Goal: Task Accomplishment & Management: Complete application form

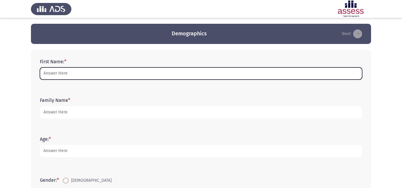
click at [61, 76] on input "First Name: *" at bounding box center [201, 74] width 322 height 12
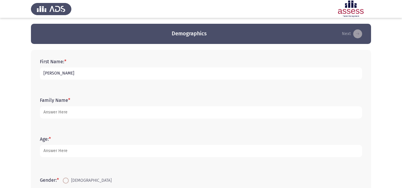
type input "[PERSON_NAME]"
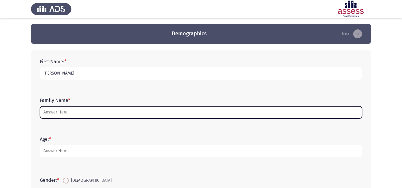
click at [63, 112] on input "Family Name *" at bounding box center [201, 112] width 322 height 12
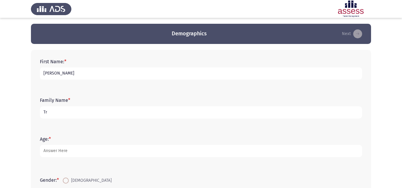
type input "T"
type input "Habin"
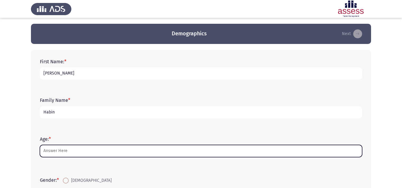
click at [65, 155] on input "Age: *" at bounding box center [201, 151] width 322 height 12
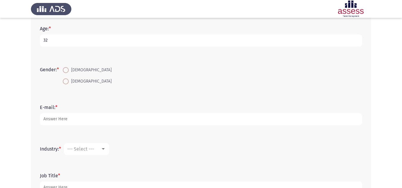
scroll to position [119, 0]
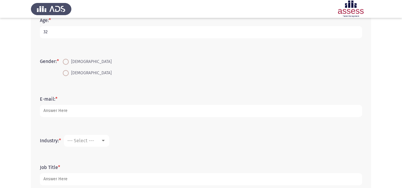
type input "32"
click at [69, 73] on span at bounding box center [66, 73] width 6 height 6
click at [69, 73] on input "[DEMOGRAPHIC_DATA]" at bounding box center [66, 73] width 6 height 6
radio input "true"
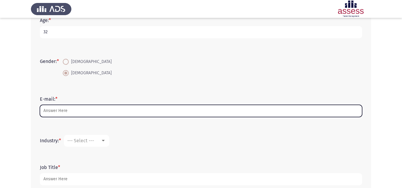
click at [68, 112] on input "E-mail: *" at bounding box center [201, 111] width 322 height 12
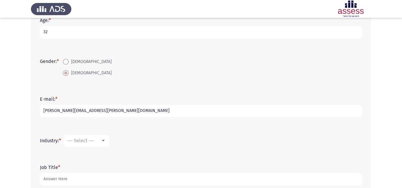
type input "[PERSON_NAME][EMAIL_ADDRESS][PERSON_NAME][DOMAIN_NAME]"
click at [104, 139] on div at bounding box center [103, 141] width 5 height 5
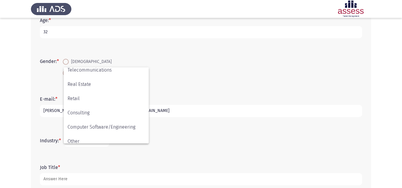
scroll to position [195, 0]
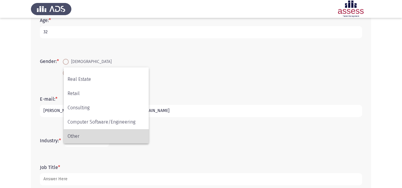
click at [98, 135] on span "Other" at bounding box center [106, 136] width 77 height 14
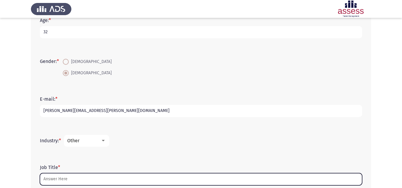
click at [67, 181] on input "Job Title *" at bounding box center [201, 179] width 322 height 12
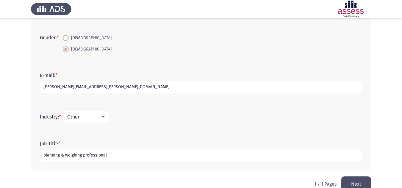
scroll to position [155, 0]
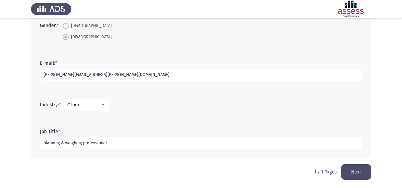
type input "planning & weighing professional"
click at [362, 175] on button "Next" at bounding box center [356, 171] width 30 height 15
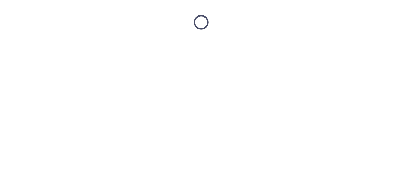
scroll to position [0, 0]
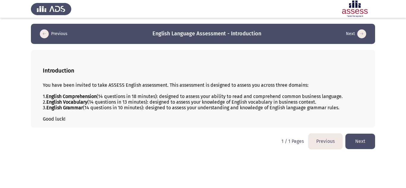
click at [357, 140] on button "Next" at bounding box center [361, 141] width 30 height 15
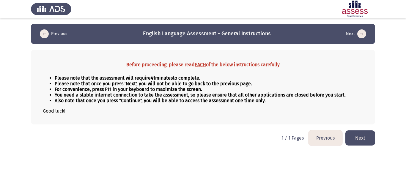
click at [357, 140] on button "Next" at bounding box center [361, 138] width 30 height 15
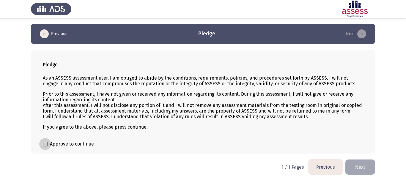
click at [46, 143] on span at bounding box center [45, 144] width 5 height 5
click at [45, 147] on input "Approve to continue" at bounding box center [45, 147] width 0 height 0
checkbox input "true"
click at [361, 170] on button "Next" at bounding box center [361, 167] width 30 height 15
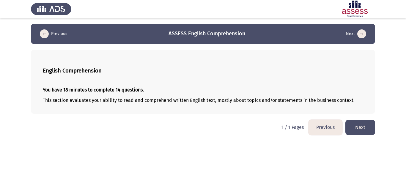
click at [359, 127] on button "Next" at bounding box center [361, 127] width 30 height 15
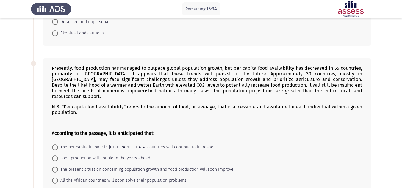
scroll to position [107, 0]
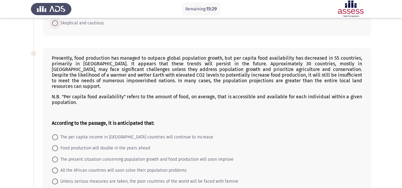
click at [56, 23] on span at bounding box center [55, 23] width 6 height 6
click at [56, 23] on input "Skeptical and cautious" at bounding box center [55, 23] width 6 height 6
radio input "true"
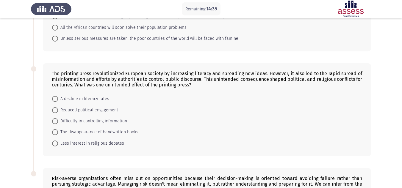
scroll to position [262, 0]
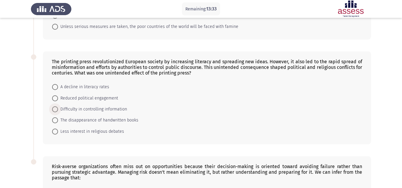
click at [54, 106] on span at bounding box center [55, 109] width 6 height 6
click at [54, 106] on input "Difficulty in controlling information" at bounding box center [55, 109] width 6 height 6
radio input "true"
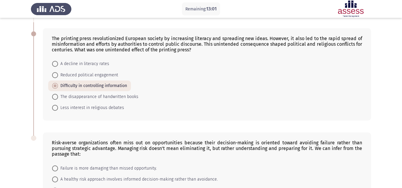
scroll to position [347, 0]
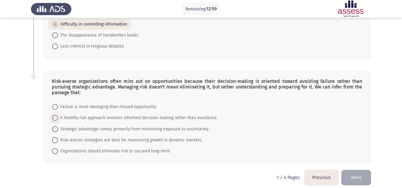
click at [56, 115] on span at bounding box center [55, 118] width 6 height 6
click at [56, 115] on input "A healthy risk approach involves informed decision-making rather than avoidance." at bounding box center [55, 118] width 6 height 6
radio input "true"
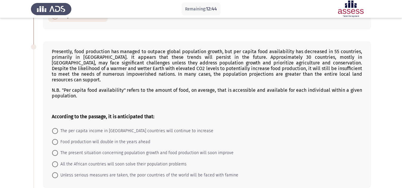
scroll to position [119, 0]
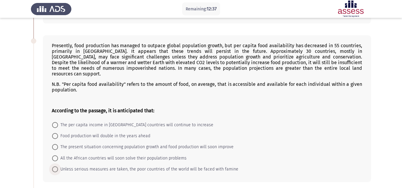
click at [55, 167] on span at bounding box center [55, 170] width 6 height 6
click at [55, 167] on input "Unless serious measures are taken, the poor countries of the world will be face…" at bounding box center [55, 170] width 6 height 6
radio input "true"
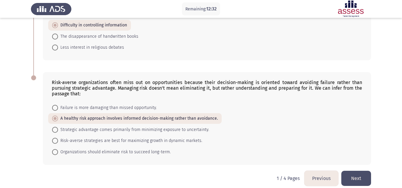
scroll to position [346, 0]
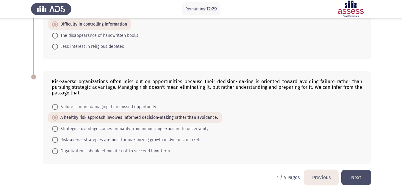
click at [355, 172] on button "Next" at bounding box center [356, 177] width 30 height 15
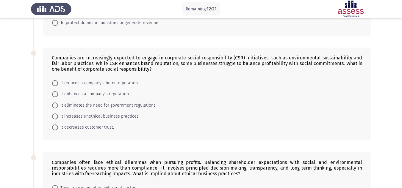
scroll to position [119, 0]
click at [52, 57] on div "Companies are increasingly expected to engage in corporate social responsibilit…" at bounding box center [207, 63] width 310 height 17
drag, startPoint x: 96, startPoint y: 76, endPoint x: 111, endPoint y: 87, distance: 18.2
click at [111, 87] on div "Companies are increasingly expected to engage in corporate social responsibilit…" at bounding box center [207, 93] width 328 height 93
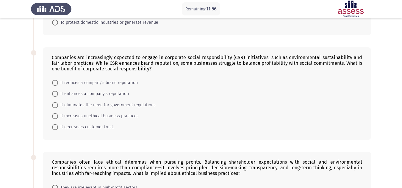
drag, startPoint x: 52, startPoint y: 55, endPoint x: 151, endPoint y: 70, distance: 100.8
click at [151, 70] on div "Companies are increasingly expected to engage in corporate social responsibilit…" at bounding box center [207, 63] width 310 height 17
click at [367, 54] on div "Companies are increasingly expected to engage in corporate social responsibilit…" at bounding box center [207, 93] width 328 height 93
drag, startPoint x: 138, startPoint y: 82, endPoint x: 129, endPoint y: 85, distance: 9.4
click at [129, 85] on mat-radio-button "It reduces a company’s brand reputation." at bounding box center [95, 82] width 94 height 11
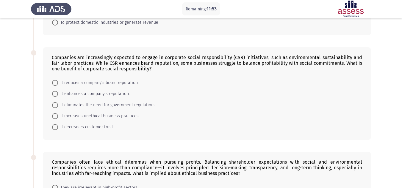
click at [129, 85] on span "It reduces a company’s brand reputation." at bounding box center [98, 82] width 81 height 7
click at [58, 85] on input "It reduces a company’s brand reputation." at bounding box center [55, 83] width 6 height 6
radio input "true"
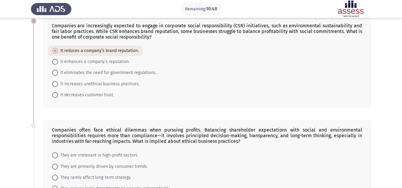
scroll to position [148, 0]
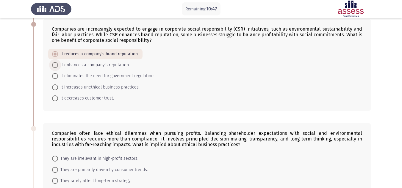
click at [57, 64] on span at bounding box center [55, 65] width 6 height 6
click at [57, 64] on input "It enhances a company’s reputation." at bounding box center [55, 65] width 6 height 6
radio input "true"
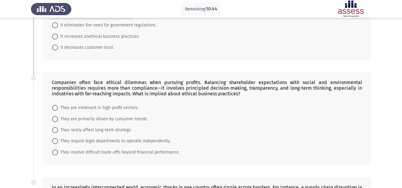
scroll to position [199, 0]
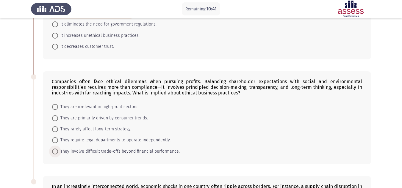
click at [53, 151] on span at bounding box center [55, 152] width 6 height 6
click at [53, 151] on input "They involve difficult trade-offs beyond financial performance." at bounding box center [55, 152] width 6 height 6
radio input "true"
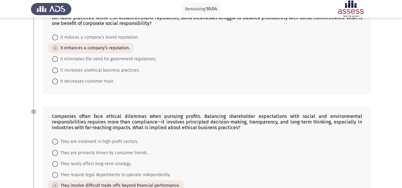
scroll to position [310, 0]
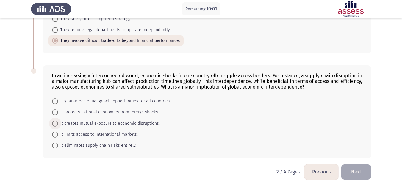
click at [55, 123] on span at bounding box center [55, 124] width 6 height 6
click at [55, 123] on input "It creates mutual exposure to economic disruptions." at bounding box center [55, 124] width 6 height 6
radio input "true"
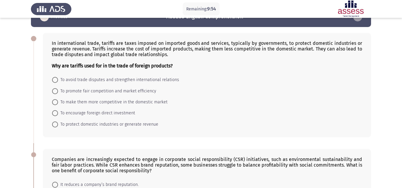
scroll to position [12, 0]
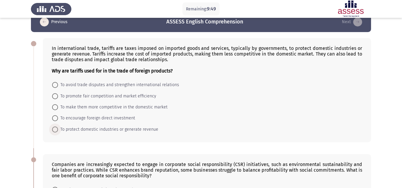
click at [56, 130] on span at bounding box center [55, 130] width 6 height 6
click at [56, 130] on input "To protect domestic industries or generate revenue" at bounding box center [55, 130] width 6 height 6
radio input "true"
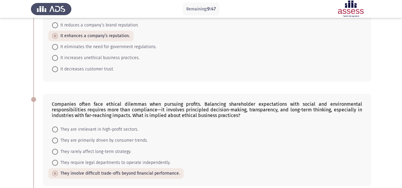
scroll to position [309, 0]
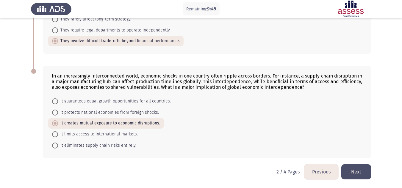
click at [358, 175] on button "Next" at bounding box center [356, 171] width 30 height 15
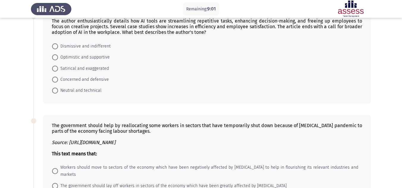
scroll to position [155, 0]
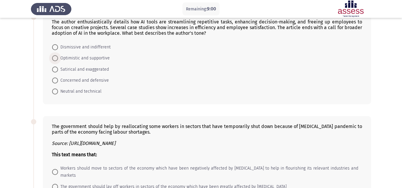
click at [54, 57] on span at bounding box center [55, 58] width 6 height 6
click at [54, 57] on input "Optimistic and supportive" at bounding box center [55, 58] width 6 height 6
radio input "true"
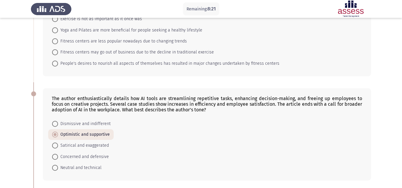
scroll to position [71, 0]
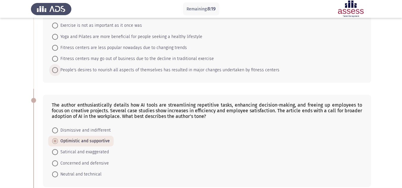
click at [56, 71] on span at bounding box center [55, 70] width 6 height 6
click at [56, 71] on input "People's desires to nourish all aspects of themselves has resulted in major cha…" at bounding box center [55, 70] width 6 height 6
radio input "true"
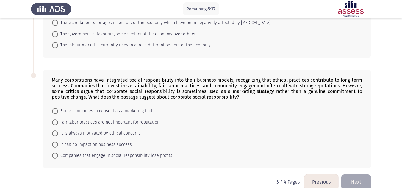
scroll to position [332, 0]
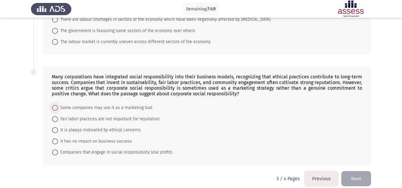
click at [53, 105] on span at bounding box center [55, 108] width 6 height 6
click at [53, 105] on input "Some companies may use it as a marketing tool" at bounding box center [55, 108] width 6 height 6
radio input "true"
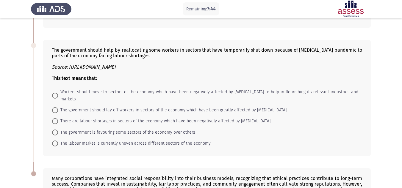
scroll to position [225, 0]
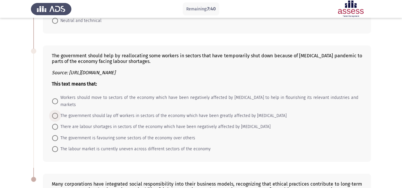
click at [57, 113] on span at bounding box center [55, 116] width 6 height 6
click at [57, 113] on input "The government should lay off workers in sectors of the economy which have been…" at bounding box center [55, 116] width 6 height 6
radio input "true"
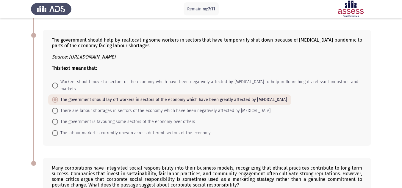
scroll to position [239, 0]
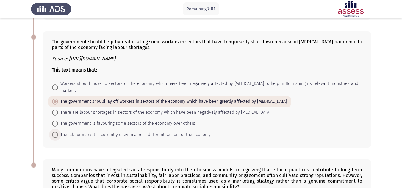
click at [56, 132] on span at bounding box center [55, 135] width 6 height 6
click at [56, 132] on input "The labour market is currently uneven across different sectors of the economy" at bounding box center [55, 135] width 6 height 6
radio input "true"
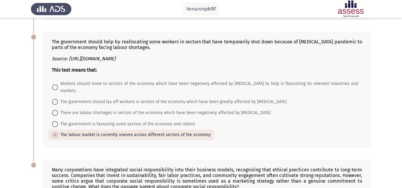
scroll to position [332, 0]
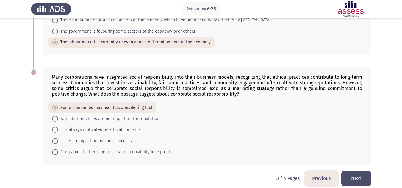
click at [360, 171] on button "Next" at bounding box center [356, 178] width 30 height 15
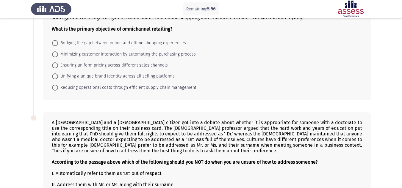
scroll to position [48, 0]
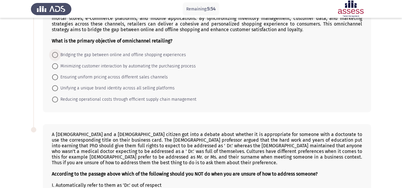
click at [53, 55] on span at bounding box center [55, 55] width 6 height 6
click at [53, 55] on input "Bridging the gap between online and offline shopping experiences" at bounding box center [55, 55] width 6 height 6
radio input "true"
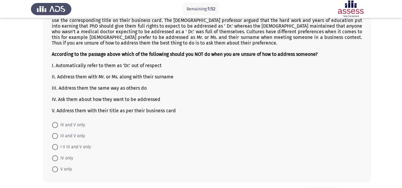
scroll to position [179, 0]
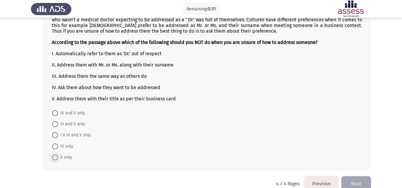
click at [57, 158] on span at bounding box center [55, 158] width 6 height 6
click at [57, 158] on input "V only" at bounding box center [55, 158] width 6 height 6
radio input "true"
click at [364, 182] on button "Next" at bounding box center [356, 183] width 30 height 15
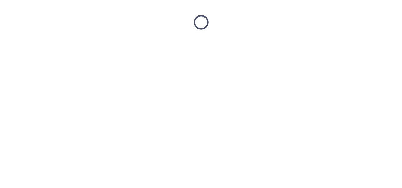
scroll to position [0, 0]
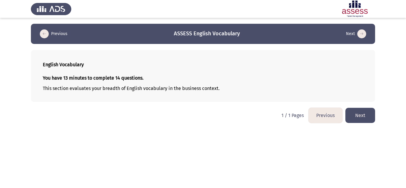
click at [367, 119] on button "Next" at bounding box center [361, 115] width 30 height 15
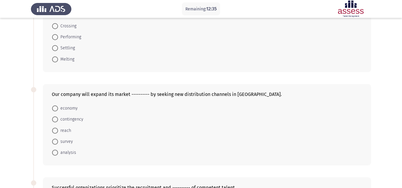
scroll to position [71, 0]
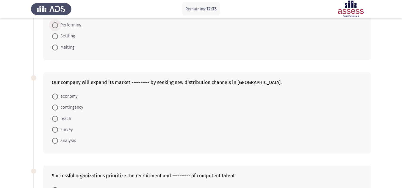
click at [54, 25] on span at bounding box center [55, 25] width 6 height 6
click at [54, 25] on input "Performing" at bounding box center [55, 25] width 6 height 6
radio input "true"
click at [56, 116] on span at bounding box center [55, 118] width 6 height 6
click at [56, 116] on input "reach" at bounding box center [55, 118] width 6 height 6
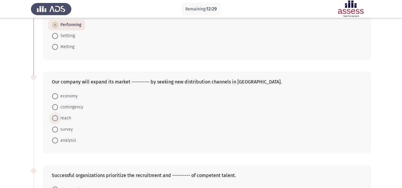
radio input "true"
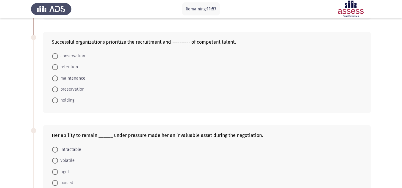
scroll to position [202, 0]
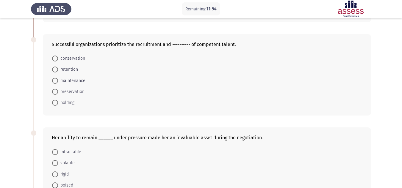
click at [54, 69] on span at bounding box center [55, 70] width 6 height 6
click at [54, 69] on input "retention" at bounding box center [55, 70] width 6 height 6
radio input "true"
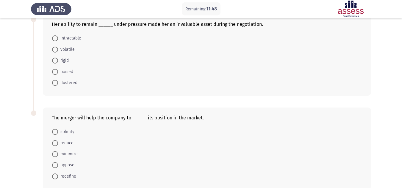
scroll to position [321, 0]
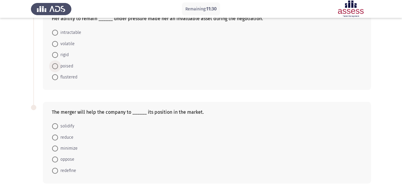
click at [56, 67] on span at bounding box center [55, 66] width 6 height 6
click at [56, 67] on input "poised" at bounding box center [55, 66] width 6 height 6
radio input "true"
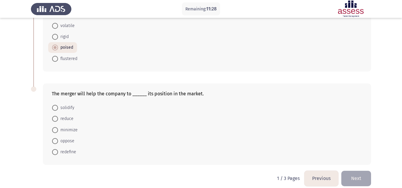
scroll to position [346, 0]
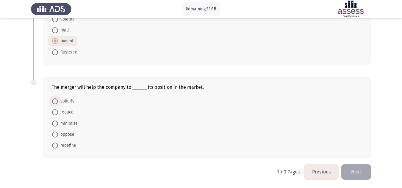
click at [55, 101] on span at bounding box center [55, 101] width 6 height 6
click at [55, 101] on input "solidify" at bounding box center [55, 101] width 6 height 6
radio input "true"
click at [353, 173] on button "Next" at bounding box center [356, 171] width 30 height 15
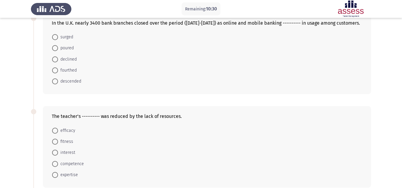
scroll to position [0, 0]
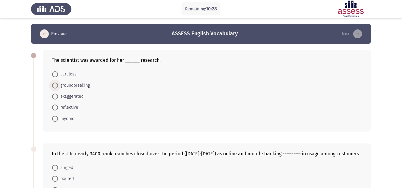
click at [58, 85] on span "groundbreaking" at bounding box center [74, 85] width 32 height 7
click at [58, 85] on input "groundbreaking" at bounding box center [55, 86] width 6 height 6
radio input "true"
click at [55, 167] on span at bounding box center [55, 168] width 6 height 6
click at [55, 167] on input "surged" at bounding box center [55, 168] width 6 height 6
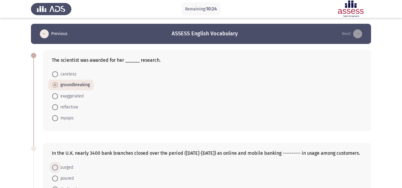
radio input "true"
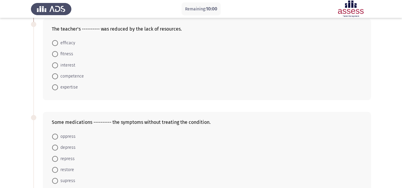
scroll to position [214, 0]
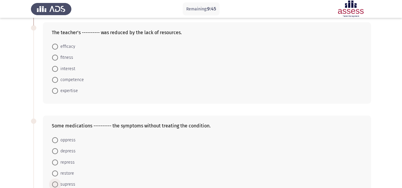
click at [58, 184] on span at bounding box center [55, 185] width 6 height 6
click at [58, 184] on input "supress" at bounding box center [55, 185] width 6 height 6
radio input "true"
click at [66, 45] on span "efficacy" at bounding box center [66, 46] width 17 height 7
click at [58, 45] on input "efficacy" at bounding box center [55, 47] width 6 height 6
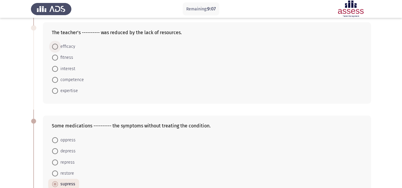
radio input "true"
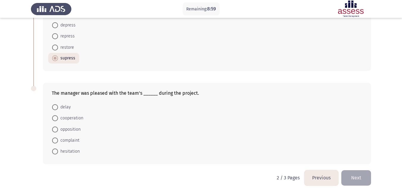
scroll to position [345, 0]
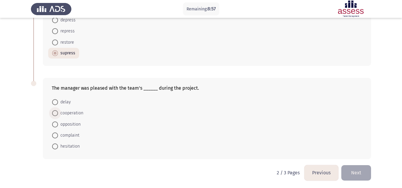
click at [54, 112] on span at bounding box center [55, 113] width 6 height 6
click at [54, 112] on input "cooperation" at bounding box center [55, 113] width 6 height 6
radio input "true"
click at [358, 173] on button "Next" at bounding box center [356, 172] width 30 height 15
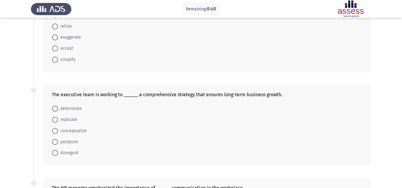
scroll to position [59, 0]
click at [74, 128] on span "conceptualize" at bounding box center [72, 130] width 29 height 7
click at [58, 128] on input "conceptualize" at bounding box center [55, 131] width 6 height 6
radio input "true"
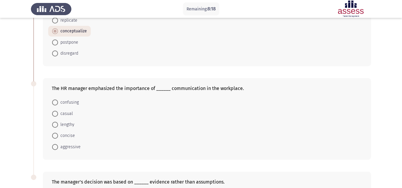
scroll to position [167, 0]
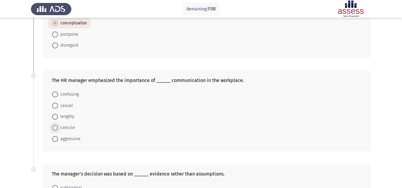
click at [60, 129] on span "concise" at bounding box center [66, 127] width 17 height 7
click at [58, 129] on input "concise" at bounding box center [55, 128] width 6 height 6
radio input "true"
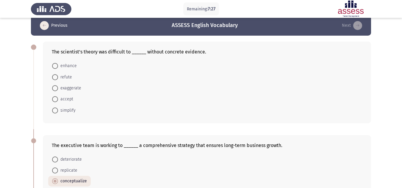
scroll to position [0, 0]
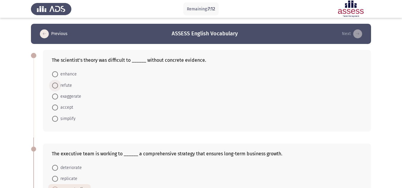
click at [54, 85] on span at bounding box center [55, 86] width 6 height 6
click at [54, 85] on input "refute" at bounding box center [55, 86] width 6 height 6
radio input "true"
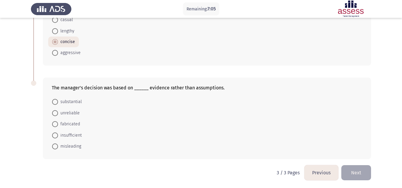
scroll to position [253, 0]
click at [76, 100] on span "substantial" at bounding box center [70, 101] width 24 height 7
click at [58, 100] on input "substantial" at bounding box center [55, 101] width 6 height 6
radio input "true"
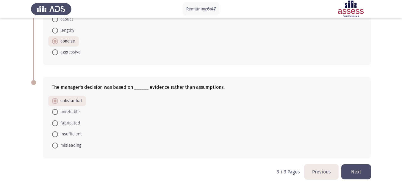
click at [356, 173] on button "Next" at bounding box center [356, 171] width 30 height 15
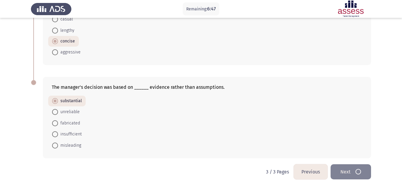
scroll to position [0, 0]
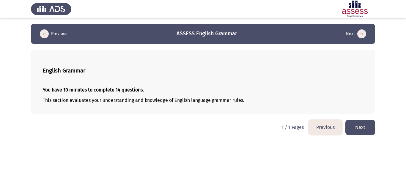
click at [363, 126] on button "Next" at bounding box center [361, 127] width 30 height 15
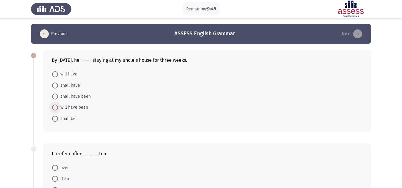
click at [68, 108] on span "will have been" at bounding box center [73, 107] width 30 height 7
click at [58, 108] on input "will have been" at bounding box center [55, 108] width 6 height 6
radio input "true"
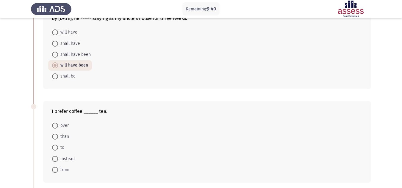
scroll to position [48, 0]
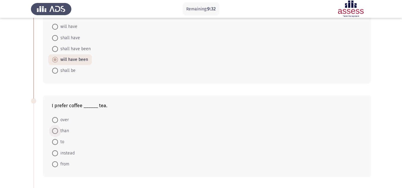
click at [55, 133] on span at bounding box center [55, 131] width 6 height 6
click at [55, 133] on input "than" at bounding box center [55, 131] width 6 height 6
radio input "true"
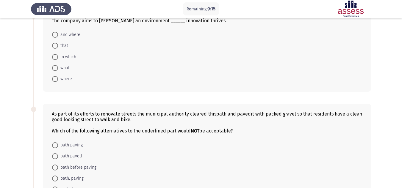
scroll to position [214, 0]
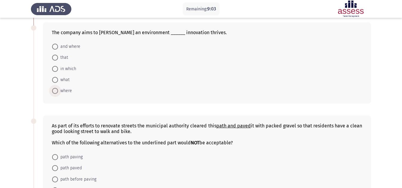
click at [57, 92] on span at bounding box center [55, 91] width 6 height 6
click at [57, 92] on input "where" at bounding box center [55, 91] width 6 height 6
radio input "true"
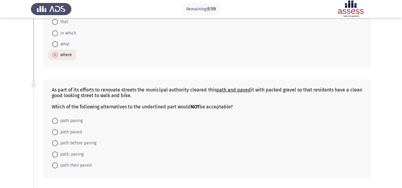
scroll to position [262, 0]
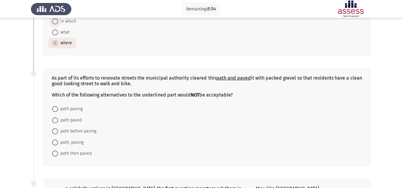
click at [56, 21] on span at bounding box center [55, 21] width 6 height 6
click at [56, 21] on input "in which" at bounding box center [55, 21] width 6 height 6
radio input "true"
click at [57, 110] on span at bounding box center [55, 109] width 6 height 6
click at [57, 110] on input "path paving" at bounding box center [55, 109] width 6 height 6
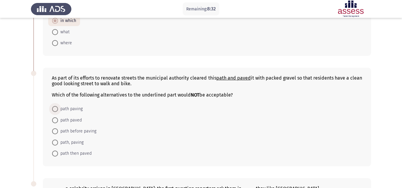
radio input "true"
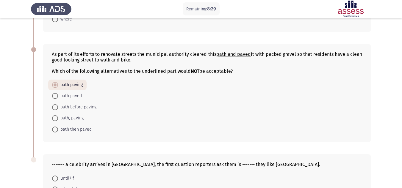
scroll to position [297, 0]
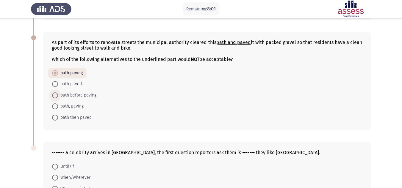
click at [55, 97] on span at bounding box center [55, 96] width 6 height 6
click at [55, 97] on input "path before paving" at bounding box center [55, 96] width 6 height 6
radio input "true"
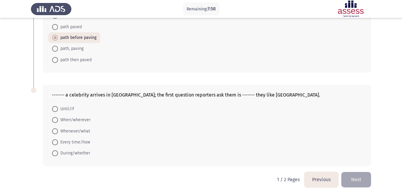
scroll to position [357, 0]
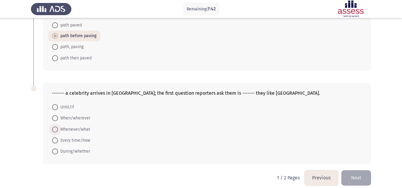
click at [56, 129] on span at bounding box center [55, 130] width 6 height 6
click at [56, 129] on input "Whenever/what" at bounding box center [55, 130] width 6 height 6
radio input "true"
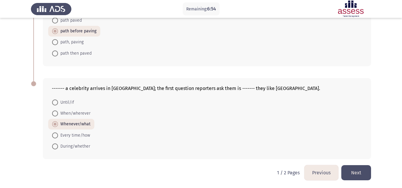
scroll to position [363, 0]
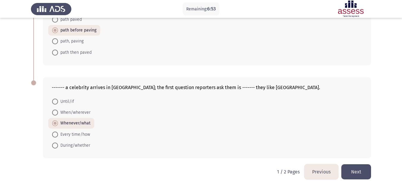
click at [347, 170] on button "Next" at bounding box center [356, 171] width 30 height 15
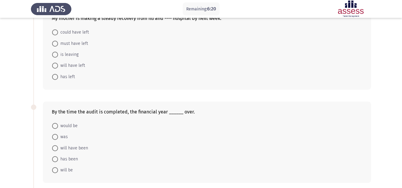
scroll to position [48, 0]
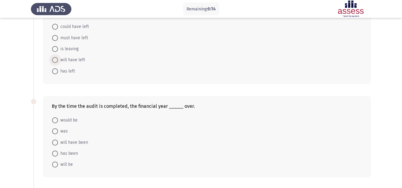
click at [57, 60] on span at bounding box center [55, 60] width 6 height 6
click at [57, 60] on input "will have left" at bounding box center [55, 60] width 6 height 6
radio input "true"
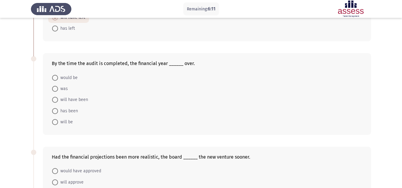
scroll to position [95, 0]
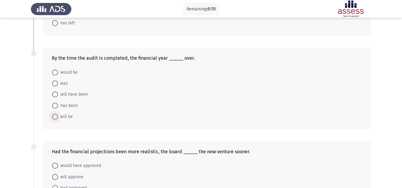
click at [54, 118] on span at bounding box center [55, 117] width 6 height 6
click at [54, 118] on input "will be" at bounding box center [55, 117] width 6 height 6
radio input "true"
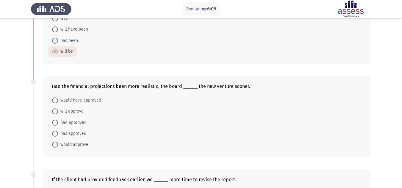
scroll to position [167, 0]
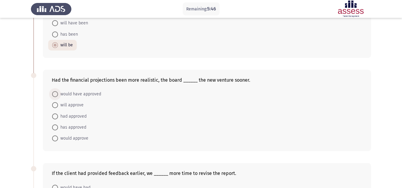
click at [53, 94] on span at bounding box center [55, 94] width 6 height 6
click at [53, 94] on input "would have approved" at bounding box center [55, 94] width 6 height 6
radio input "true"
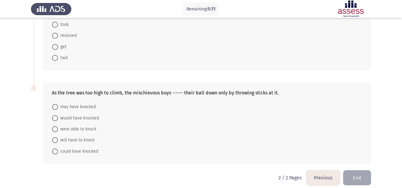
scroll to position [345, 0]
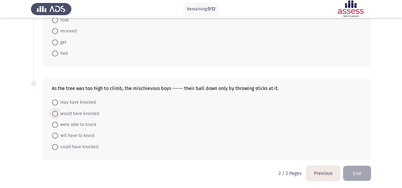
click at [55, 114] on span at bounding box center [55, 114] width 6 height 6
click at [55, 114] on input "would have knocked" at bounding box center [55, 114] width 6 height 6
radio input "true"
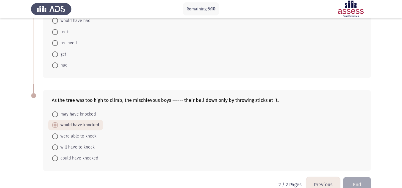
scroll to position [321, 0]
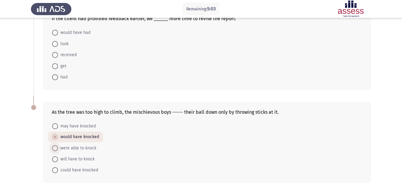
click at [54, 148] on span at bounding box center [55, 148] width 6 height 6
click at [54, 148] on input "were able to knock" at bounding box center [55, 148] width 6 height 6
radio input "true"
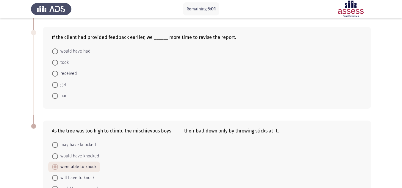
scroll to position [297, 0]
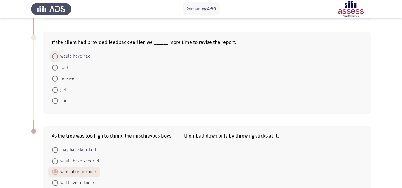
click at [54, 56] on span at bounding box center [55, 57] width 6 height 6
click at [54, 56] on input "would have had" at bounding box center [55, 57] width 6 height 6
radio input "true"
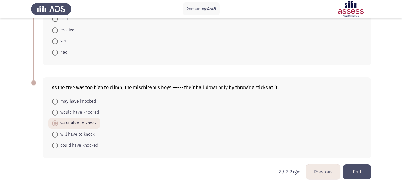
click at [356, 176] on button "End" at bounding box center [357, 171] width 28 height 15
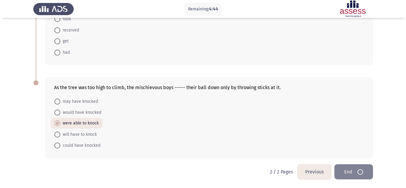
scroll to position [0, 0]
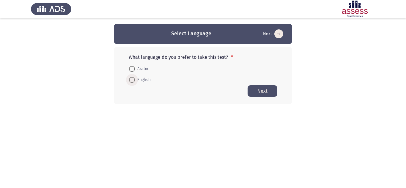
click at [134, 81] on span at bounding box center [132, 80] width 6 height 6
click at [134, 81] on input "English" at bounding box center [132, 80] width 6 height 6
radio input "true"
click at [264, 90] on button "Next" at bounding box center [263, 91] width 30 height 12
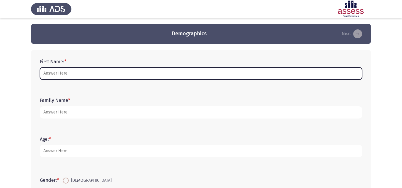
click at [104, 70] on input "First Name: *" at bounding box center [201, 74] width 322 height 12
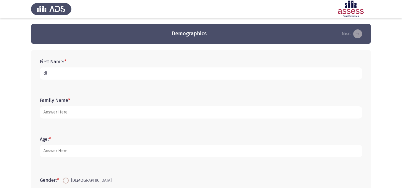
type input "d"
type input "[PERSON_NAME]"
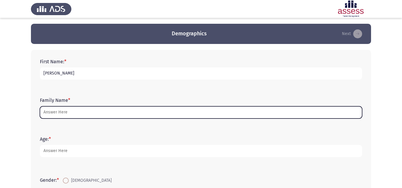
click at [55, 113] on input "Family Name *" at bounding box center [201, 112] width 322 height 12
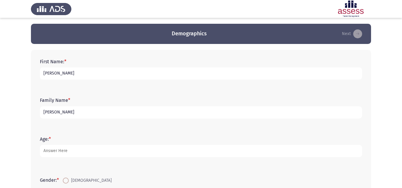
type input "Habib"
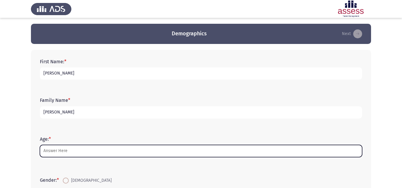
click at [55, 153] on input "Age: *" at bounding box center [201, 151] width 322 height 12
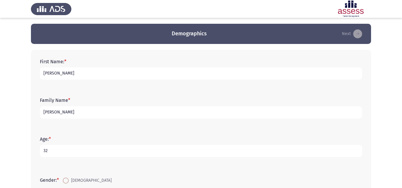
scroll to position [155, 0]
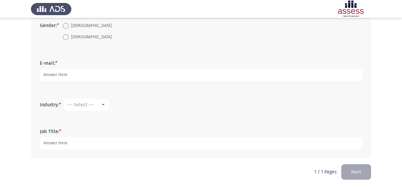
type input "32"
click at [68, 35] on span at bounding box center [66, 37] width 6 height 6
click at [68, 35] on input "[DEMOGRAPHIC_DATA]" at bounding box center [66, 37] width 6 height 6
radio input "true"
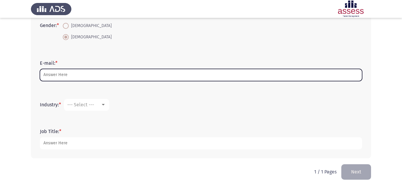
click at [65, 76] on input "E-mail: *" at bounding box center [201, 75] width 322 height 12
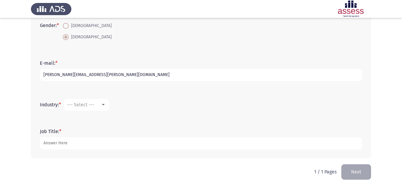
type input "[PERSON_NAME][EMAIL_ADDRESS][PERSON_NAME][DOMAIN_NAME]"
click at [103, 105] on div at bounding box center [103, 104] width 3 height 1
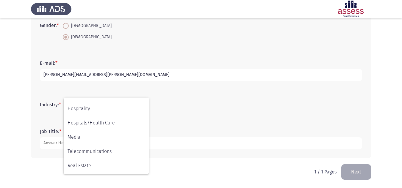
scroll to position [195, 0]
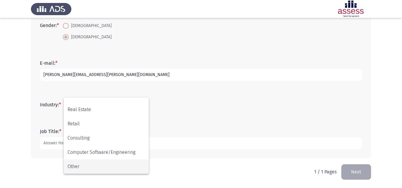
click at [78, 166] on span "Other" at bounding box center [106, 167] width 77 height 14
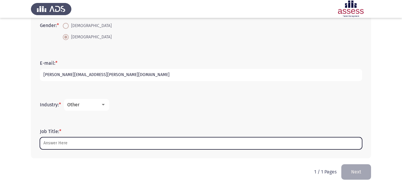
click at [87, 143] on input "Job Title: *" at bounding box center [201, 143] width 322 height 12
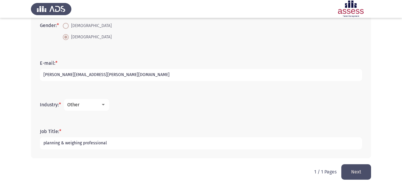
type input "planning & weighing professional"
click at [360, 170] on button "Next" at bounding box center [356, 171] width 30 height 15
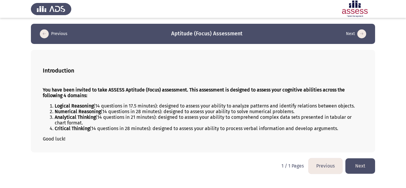
click at [355, 167] on button "Next" at bounding box center [361, 166] width 30 height 15
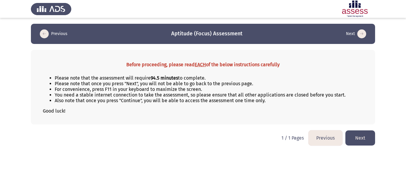
click at [360, 138] on button "Next" at bounding box center [361, 138] width 30 height 15
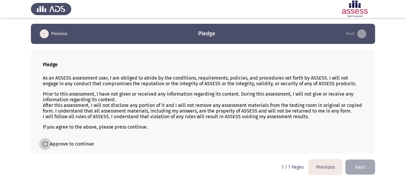
click at [46, 144] on span at bounding box center [45, 144] width 5 height 5
click at [45, 147] on input "Approve to continue" at bounding box center [45, 147] width 0 height 0
checkbox input "true"
click at [367, 170] on button "Next" at bounding box center [361, 167] width 30 height 15
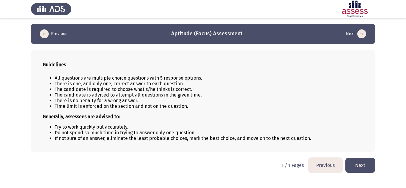
click at [367, 170] on button "Next" at bounding box center [361, 165] width 30 height 15
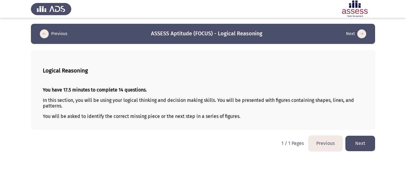
click at [361, 142] on button "Next" at bounding box center [361, 143] width 30 height 15
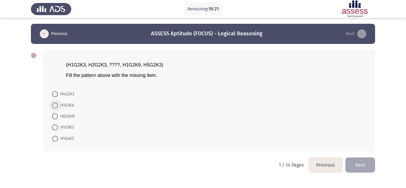
click at [56, 106] on span at bounding box center [55, 106] width 6 height 6
click at [56, 106] on input "H1G3K6" at bounding box center [55, 106] width 6 height 6
radio input "true"
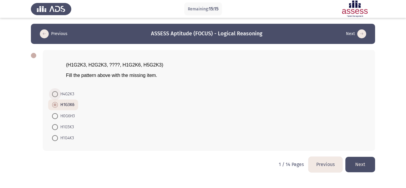
click at [54, 91] on label "H4G2K3" at bounding box center [63, 94] width 22 height 7
click at [54, 91] on input "H4G2K3" at bounding box center [55, 94] width 6 height 6
radio input "true"
click at [359, 170] on button "Next" at bounding box center [361, 164] width 30 height 15
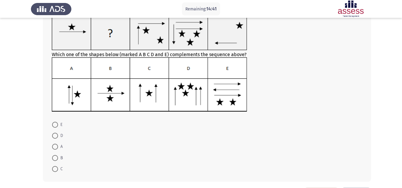
scroll to position [36, 0]
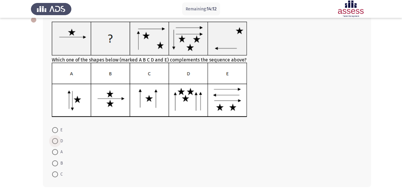
click at [55, 141] on span at bounding box center [55, 141] width 6 height 6
click at [55, 141] on input "D" at bounding box center [55, 141] width 6 height 6
radio input "true"
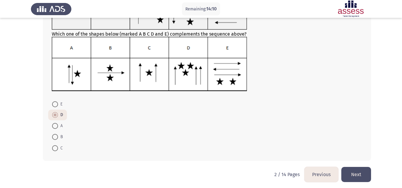
scroll to position [64, 0]
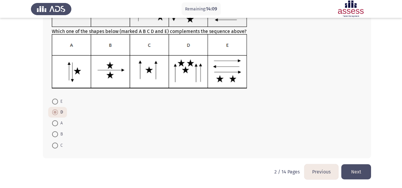
click at [354, 169] on button "Next" at bounding box center [356, 171] width 30 height 15
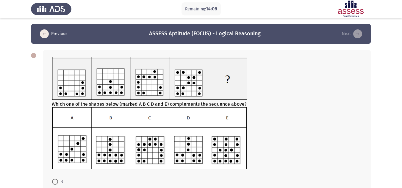
scroll to position [12, 0]
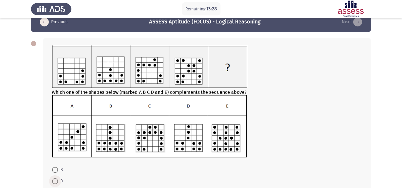
click at [56, 181] on span at bounding box center [55, 181] width 6 height 6
click at [56, 181] on input "D" at bounding box center [55, 181] width 6 height 6
radio input "true"
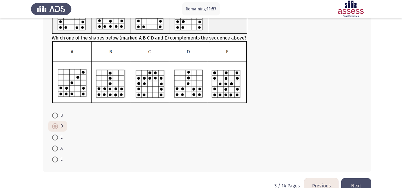
scroll to position [80, 0]
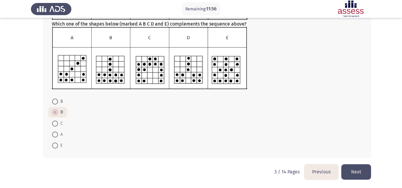
click at [353, 172] on button "Next" at bounding box center [356, 171] width 30 height 15
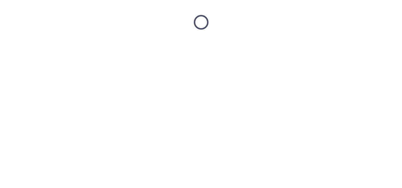
scroll to position [0, 0]
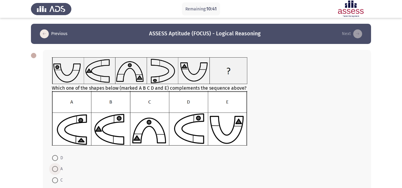
click at [58, 169] on span "A" at bounding box center [60, 169] width 5 height 7
click at [58, 169] on input "A" at bounding box center [55, 169] width 6 height 6
radio input "true"
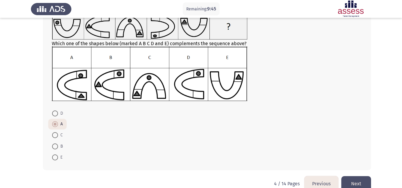
scroll to position [57, 0]
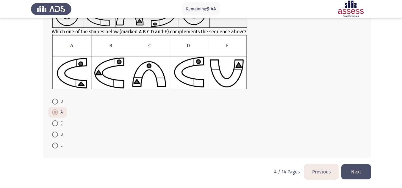
click at [357, 172] on button "Next" at bounding box center [356, 171] width 30 height 15
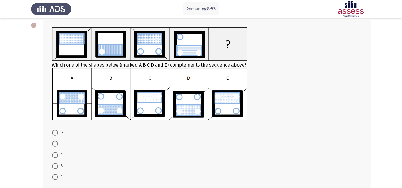
scroll to position [36, 0]
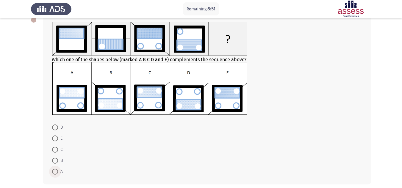
click at [55, 170] on span at bounding box center [55, 172] width 6 height 6
click at [55, 170] on input "A" at bounding box center [55, 172] width 6 height 6
radio input "true"
click at [56, 150] on span at bounding box center [55, 150] width 6 height 6
click at [56, 150] on input "C" at bounding box center [55, 150] width 6 height 6
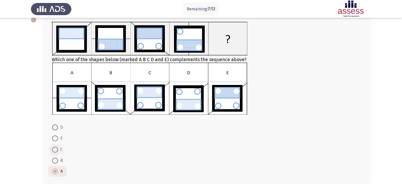
radio input "true"
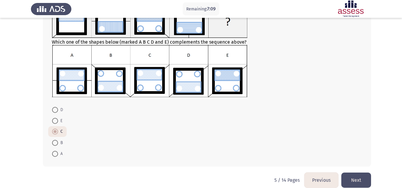
scroll to position [62, 0]
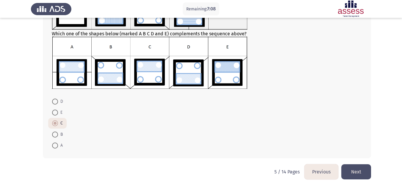
click at [354, 171] on button "Next" at bounding box center [356, 171] width 30 height 15
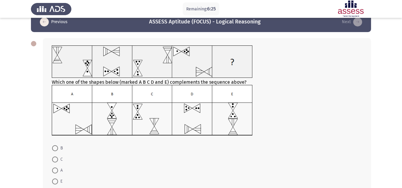
scroll to position [24, 0]
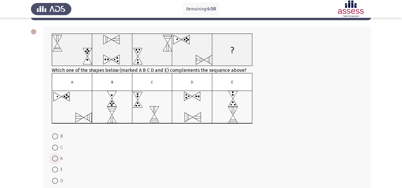
click at [52, 157] on span at bounding box center [55, 159] width 6 height 6
click at [52, 157] on input "A" at bounding box center [55, 159] width 6 height 6
radio input "true"
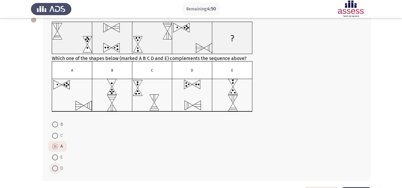
click at [57, 167] on span at bounding box center [55, 169] width 6 height 6
click at [57, 167] on input "D" at bounding box center [55, 169] width 6 height 6
radio input "true"
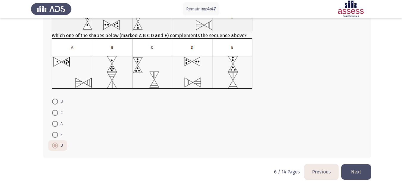
click at [355, 170] on button "Next" at bounding box center [356, 171] width 30 height 15
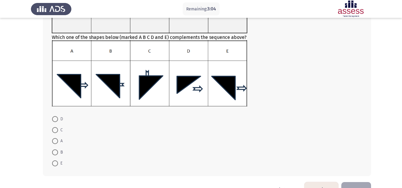
scroll to position [95, 0]
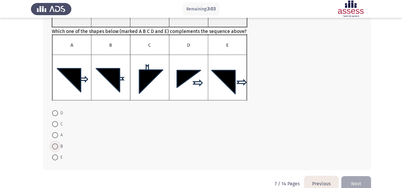
click at [55, 145] on span at bounding box center [55, 147] width 6 height 6
click at [55, 145] on input "B" at bounding box center [55, 147] width 6 height 6
radio input "true"
click at [354, 177] on button "Next" at bounding box center [356, 183] width 30 height 15
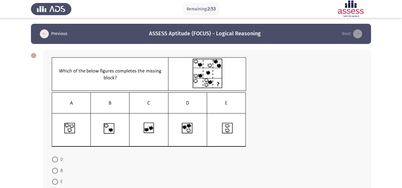
click at [218, 71] on img at bounding box center [149, 74] width 195 height 34
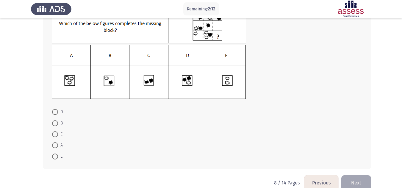
scroll to position [59, 0]
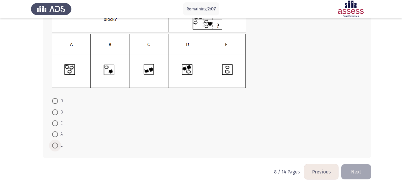
click at [56, 146] on span at bounding box center [55, 146] width 6 height 6
click at [56, 146] on input "C" at bounding box center [55, 146] width 6 height 6
radio input "true"
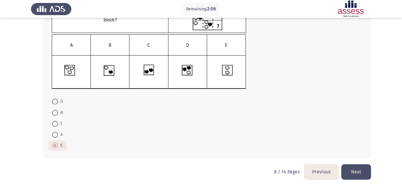
click at [358, 175] on button "Next" at bounding box center [356, 171] width 30 height 15
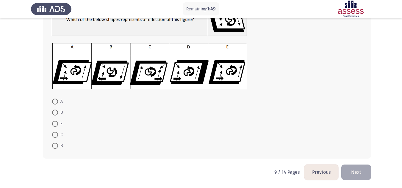
scroll to position [55, 0]
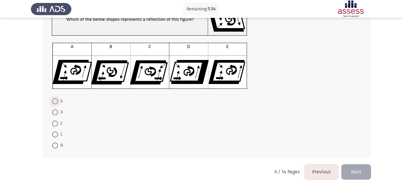
click at [57, 101] on span at bounding box center [55, 101] width 6 height 6
click at [57, 101] on input "A" at bounding box center [55, 101] width 6 height 6
radio input "true"
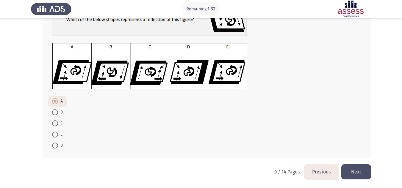
click at [355, 175] on button "Next" at bounding box center [356, 171] width 30 height 15
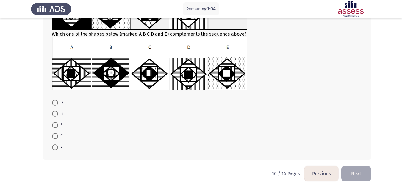
scroll to position [64, 0]
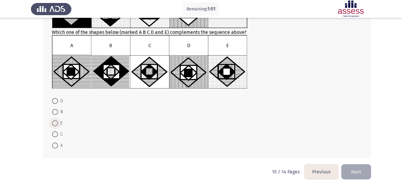
click at [57, 125] on span at bounding box center [55, 123] width 6 height 6
click at [57, 125] on input "E" at bounding box center [55, 123] width 6 height 6
radio input "true"
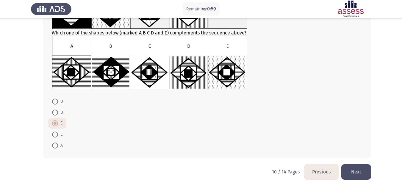
click at [355, 174] on button "Next" at bounding box center [356, 171] width 30 height 15
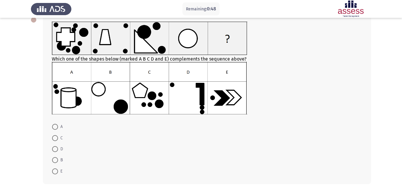
scroll to position [48, 0]
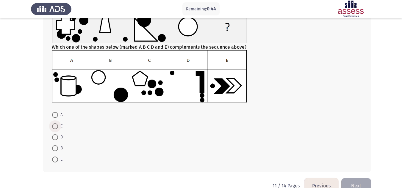
click at [56, 127] on span at bounding box center [55, 126] width 6 height 6
click at [56, 127] on input "C" at bounding box center [55, 126] width 6 height 6
radio input "true"
click at [352, 182] on button "Next" at bounding box center [356, 185] width 30 height 15
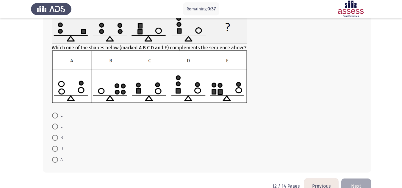
scroll to position [59, 0]
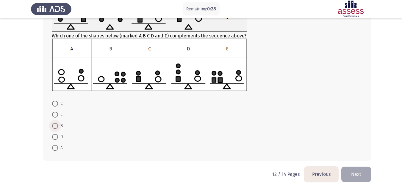
click at [54, 126] on span at bounding box center [55, 126] width 6 height 6
click at [54, 126] on input "B" at bounding box center [55, 126] width 6 height 6
radio input "true"
click at [355, 174] on button "Next" at bounding box center [356, 174] width 30 height 15
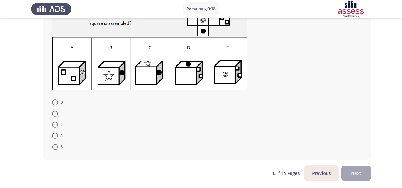
scroll to position [56, 0]
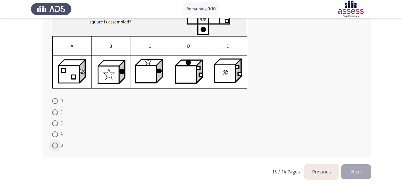
click at [54, 146] on span at bounding box center [55, 146] width 6 height 6
click at [54, 146] on input "B" at bounding box center [55, 146] width 6 height 6
radio input "true"
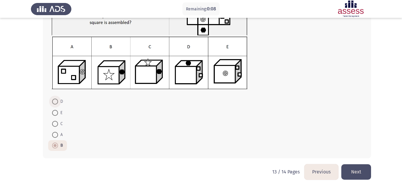
click at [56, 104] on span at bounding box center [55, 102] width 6 height 6
click at [56, 104] on input "D" at bounding box center [55, 102] width 6 height 6
radio input "true"
click at [361, 175] on button "Next" at bounding box center [356, 171] width 30 height 15
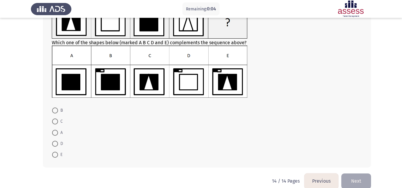
scroll to position [62, 0]
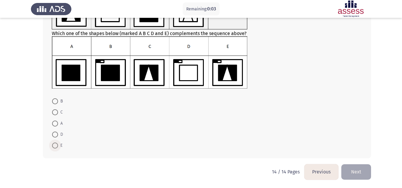
click at [54, 145] on span at bounding box center [55, 146] width 6 height 6
click at [54, 145] on input "E" at bounding box center [55, 146] width 6 height 6
radio input "true"
click at [364, 171] on button "Next" at bounding box center [356, 171] width 30 height 15
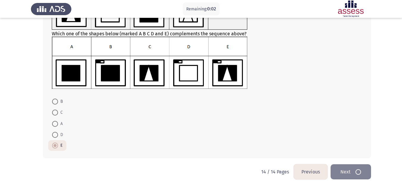
scroll to position [0, 0]
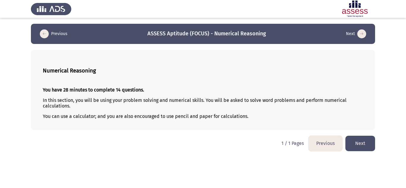
click at [363, 145] on button "Next" at bounding box center [361, 143] width 30 height 15
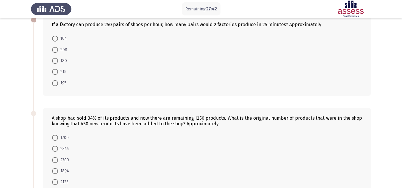
scroll to position [24, 0]
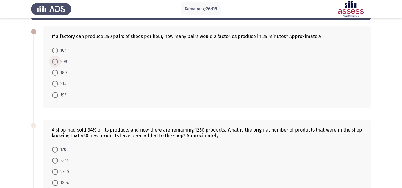
click at [57, 62] on span at bounding box center [55, 62] width 6 height 6
click at [57, 62] on input "208" at bounding box center [55, 62] width 6 height 6
radio input "true"
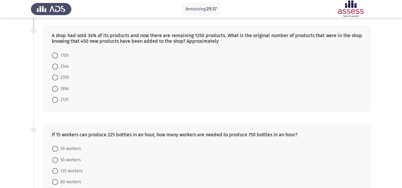
scroll to position [107, 0]
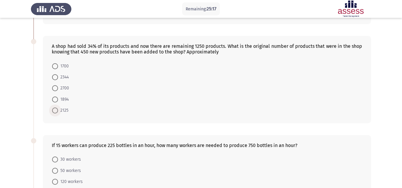
click at [54, 112] on span at bounding box center [55, 111] width 6 height 6
click at [54, 112] on input "2125" at bounding box center [55, 111] width 6 height 6
radio input "true"
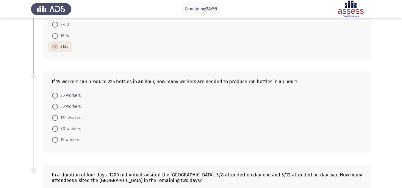
scroll to position [178, 0]
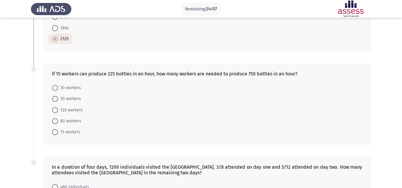
click at [53, 98] on span at bounding box center [55, 99] width 6 height 6
click at [53, 98] on input "50 workers" at bounding box center [55, 99] width 6 height 6
radio input "true"
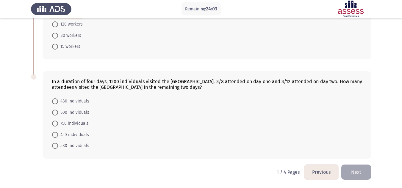
scroll to position [264, 0]
click at [57, 136] on span at bounding box center [55, 135] width 6 height 6
click at [57, 136] on input "450 individuals" at bounding box center [55, 135] width 6 height 6
radio input "true"
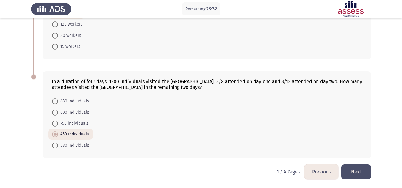
click at [356, 171] on button "Next" at bounding box center [356, 171] width 30 height 15
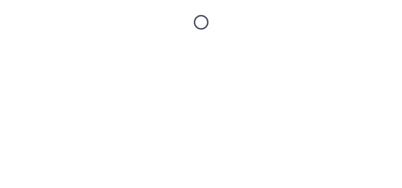
scroll to position [0, 0]
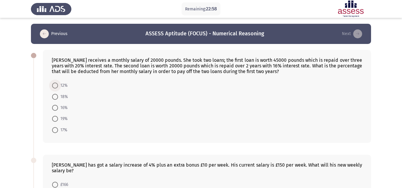
click at [55, 84] on span at bounding box center [55, 86] width 6 height 6
click at [55, 84] on input "12%" at bounding box center [55, 86] width 6 height 6
radio input "true"
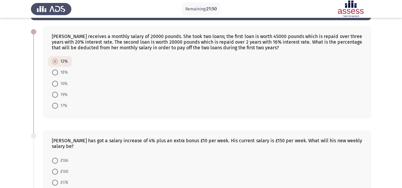
scroll to position [12, 0]
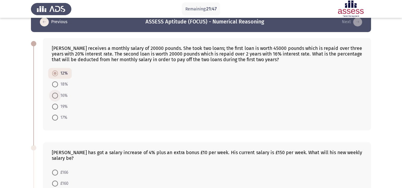
click at [55, 97] on span at bounding box center [55, 96] width 6 height 6
click at [55, 97] on input "16%" at bounding box center [55, 96] width 6 height 6
radio input "true"
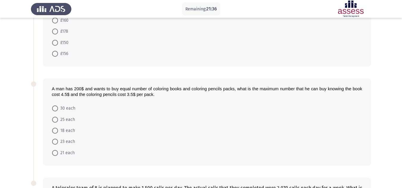
scroll to position [178, 0]
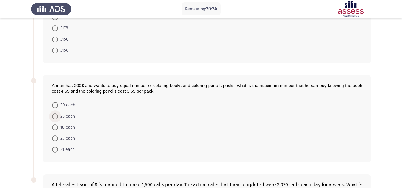
click at [58, 116] on span "25 each" at bounding box center [66, 116] width 17 height 7
click at [58, 116] on input "25 each" at bounding box center [55, 117] width 6 height 6
radio input "true"
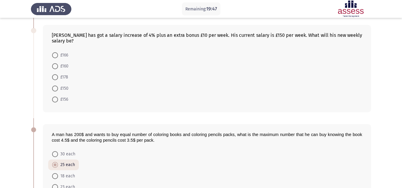
scroll to position [127, 0]
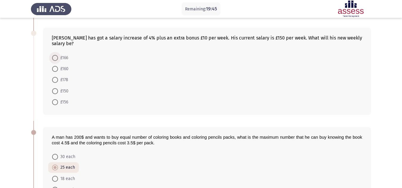
click at [53, 59] on span at bounding box center [55, 58] width 6 height 6
click at [53, 59] on input "£166" at bounding box center [55, 58] width 6 height 6
radio input "true"
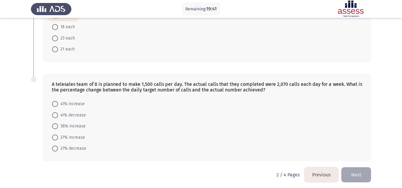
scroll to position [281, 0]
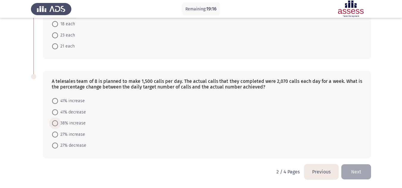
click at [52, 121] on span at bounding box center [55, 123] width 6 height 6
click at [52, 121] on input "38% increase" at bounding box center [55, 123] width 6 height 6
radio input "true"
click at [366, 173] on button "Next" at bounding box center [356, 171] width 30 height 15
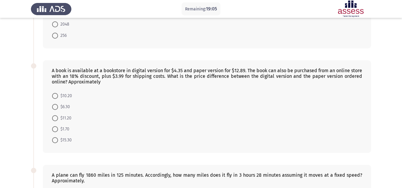
scroll to position [95, 0]
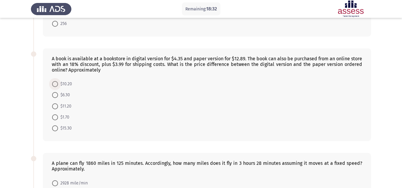
click at [56, 83] on span at bounding box center [55, 84] width 6 height 6
click at [56, 83] on input "$10.20" at bounding box center [55, 84] width 6 height 6
radio input "true"
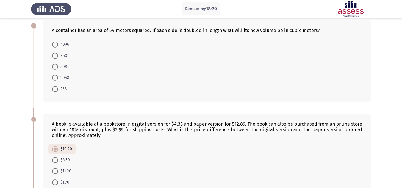
scroll to position [24, 0]
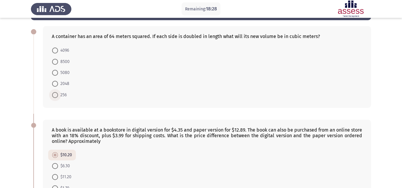
click at [57, 97] on span at bounding box center [55, 95] width 6 height 6
click at [57, 97] on input "256" at bounding box center [55, 95] width 6 height 6
radio input "true"
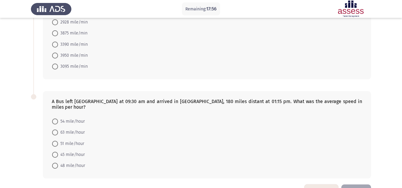
scroll to position [262, 0]
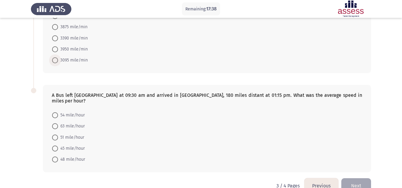
click at [56, 59] on span at bounding box center [55, 60] width 6 height 6
click at [56, 59] on input "3095 mile/min" at bounding box center [55, 60] width 6 height 6
radio input "true"
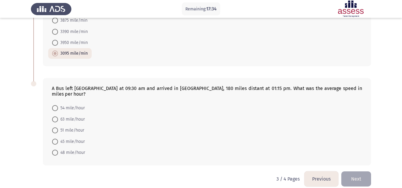
scroll to position [270, 0]
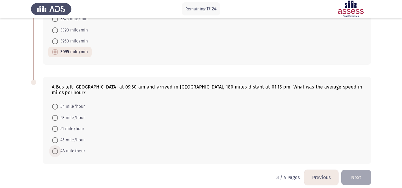
click at [56, 148] on span at bounding box center [55, 151] width 6 height 6
click at [56, 148] on input "48 mile/hour" at bounding box center [55, 151] width 6 height 6
radio input "true"
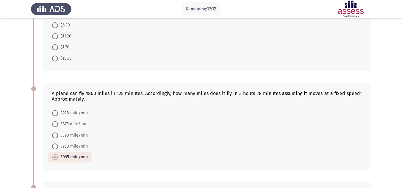
scroll to position [269, 0]
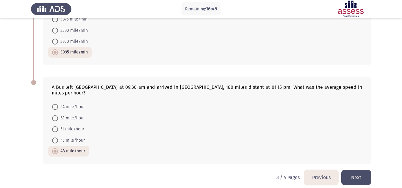
click at [354, 174] on button "Next" at bounding box center [356, 177] width 30 height 15
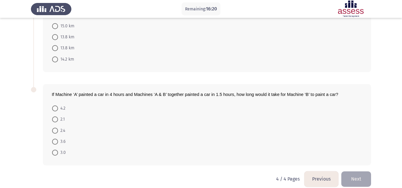
scroll to position [0, 0]
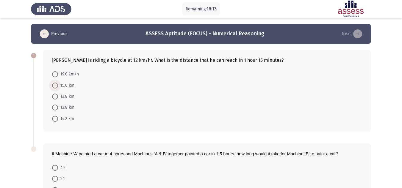
click at [54, 85] on span at bounding box center [55, 86] width 6 height 6
click at [54, 85] on input "15.0 km" at bounding box center [55, 86] width 6 height 6
radio input "true"
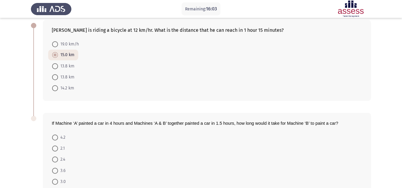
scroll to position [36, 0]
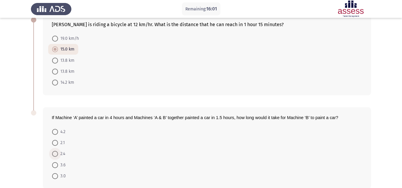
click at [58, 154] on span at bounding box center [55, 154] width 6 height 6
click at [58, 154] on input "2.4" at bounding box center [55, 154] width 6 height 6
radio input "true"
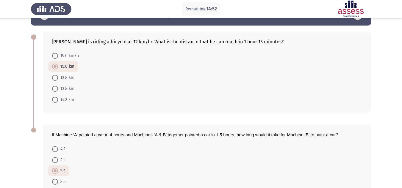
scroll to position [66, 0]
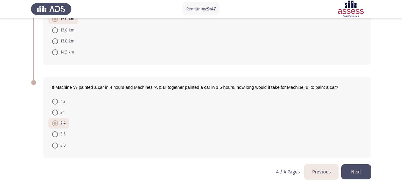
click at [361, 173] on button "Next" at bounding box center [356, 171] width 30 height 15
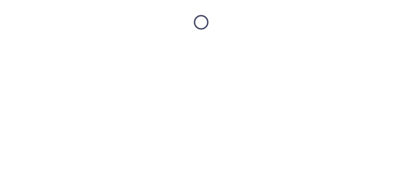
scroll to position [0, 0]
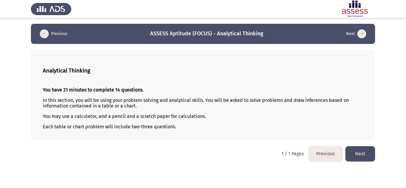
click at [363, 158] on button "Next" at bounding box center [361, 153] width 30 height 15
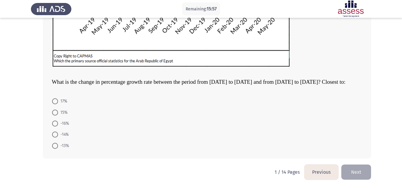
scroll to position [185, 0]
click at [53, 134] on span at bounding box center [55, 134] width 6 height 6
click at [53, 134] on input "-14%" at bounding box center [55, 134] width 6 height 6
radio input "true"
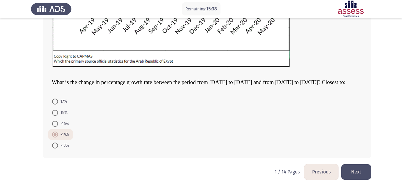
click at [360, 178] on button "Next" at bounding box center [356, 171] width 30 height 15
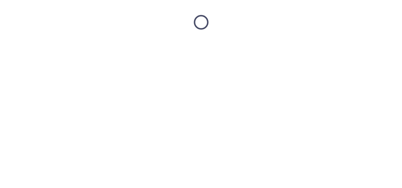
scroll to position [0, 0]
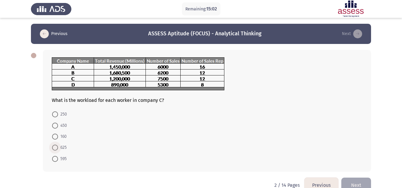
click at [53, 149] on span at bounding box center [55, 148] width 6 height 6
click at [53, 149] on input "625" at bounding box center [55, 148] width 6 height 6
radio input "true"
click at [358, 179] on button "Next" at bounding box center [356, 184] width 30 height 15
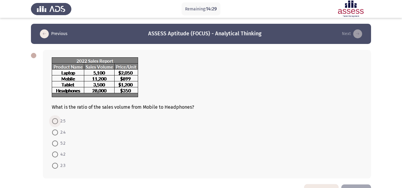
click at [55, 120] on span at bounding box center [55, 121] width 6 height 6
click at [55, 120] on input "2:5" at bounding box center [55, 121] width 6 height 6
radio input "true"
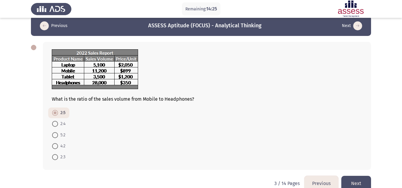
scroll to position [12, 0]
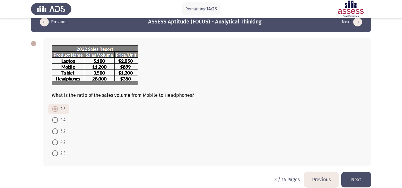
click at [355, 179] on button "Next" at bounding box center [356, 179] width 30 height 15
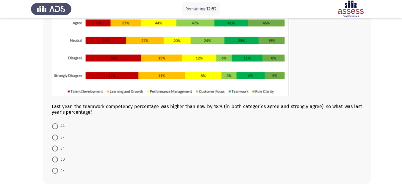
scroll to position [83, 0]
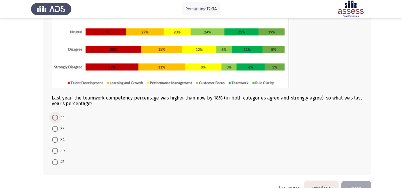
click at [56, 117] on span at bounding box center [55, 118] width 6 height 6
click at [56, 117] on input "44" at bounding box center [55, 118] width 6 height 6
radio input "true"
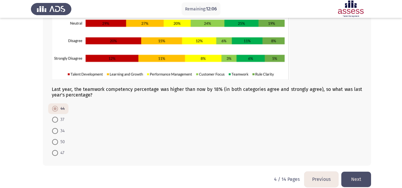
scroll to position [95, 0]
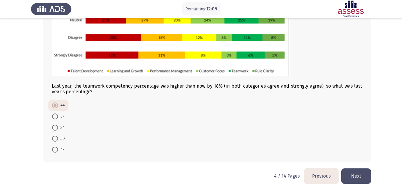
click at [355, 178] on button "Next" at bounding box center [356, 176] width 30 height 15
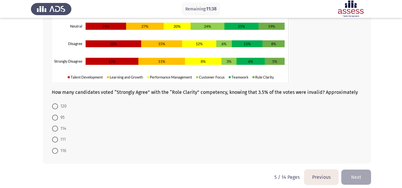
scroll to position [94, 0]
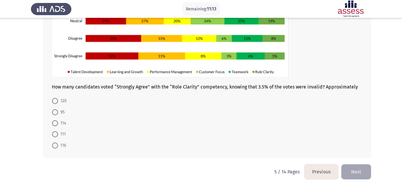
click at [57, 124] on span at bounding box center [55, 123] width 6 height 6
click at [57, 124] on input "114" at bounding box center [55, 123] width 6 height 6
radio input "true"
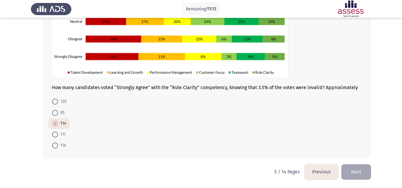
scroll to position [94, 0]
click at [359, 174] on button "Next" at bounding box center [356, 171] width 30 height 15
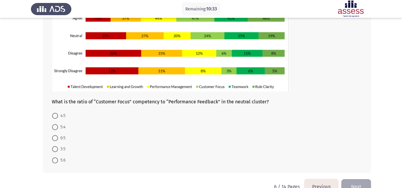
scroll to position [83, 0]
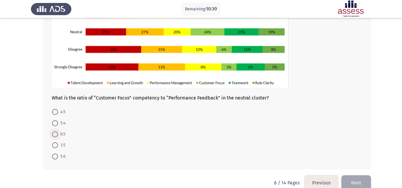
click at [53, 133] on span at bounding box center [55, 134] width 6 height 6
click at [53, 133] on input "6:5" at bounding box center [55, 134] width 6 height 6
radio input "true"
click at [356, 180] on button "Next" at bounding box center [356, 182] width 30 height 15
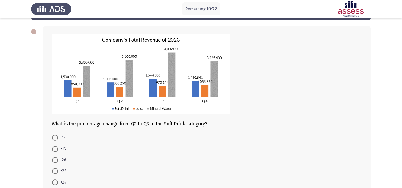
scroll to position [36, 0]
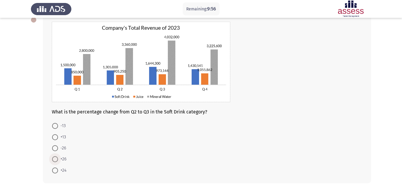
click at [57, 159] on span at bounding box center [55, 159] width 6 height 6
click at [57, 159] on input "+26" at bounding box center [55, 159] width 6 height 6
radio input "true"
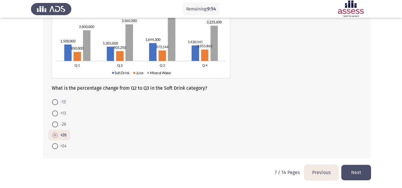
scroll to position [60, 0]
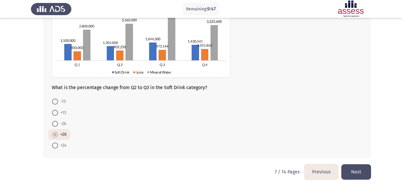
click at [346, 170] on button "Next" at bounding box center [356, 171] width 30 height 15
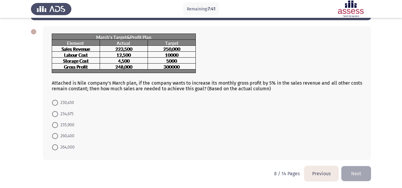
scroll to position [26, 0]
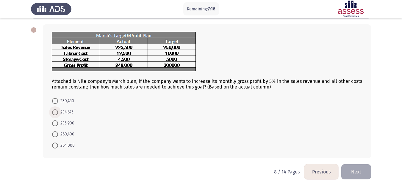
click at [55, 113] on span at bounding box center [55, 112] width 6 height 6
click at [55, 113] on input "234,675" at bounding box center [55, 112] width 6 height 6
radio input "true"
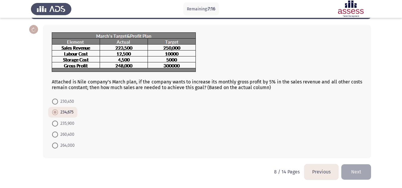
scroll to position [25, 0]
click at [357, 172] on button "Next" at bounding box center [356, 171] width 30 height 15
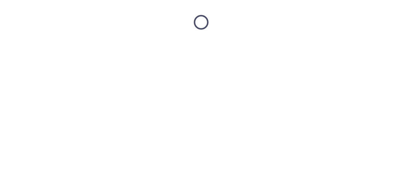
scroll to position [0, 0]
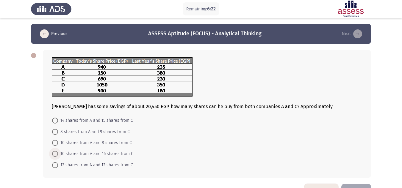
click at [57, 154] on span at bounding box center [55, 154] width 6 height 6
click at [57, 154] on input "10 shares from A and 16 shares from C" at bounding box center [55, 154] width 6 height 6
radio input "true"
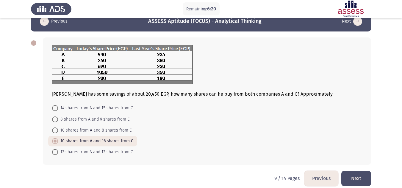
scroll to position [19, 0]
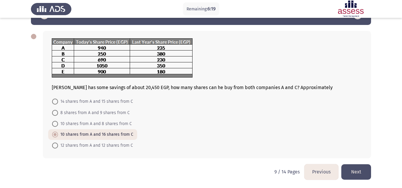
click at [364, 178] on button "Next" at bounding box center [356, 171] width 30 height 15
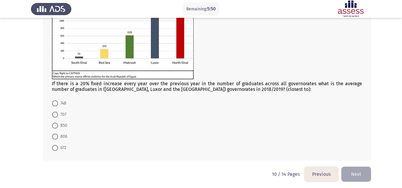
scroll to position [82, 0]
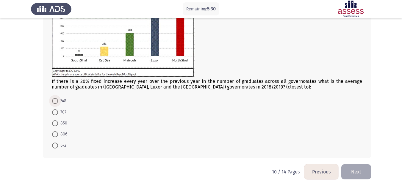
click at [55, 101] on span at bounding box center [55, 101] width 6 height 6
click at [55, 101] on input "748" at bounding box center [55, 101] width 6 height 6
radio input "true"
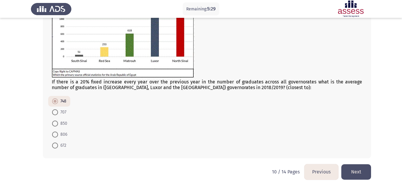
click at [351, 176] on button "Next" at bounding box center [356, 171] width 30 height 15
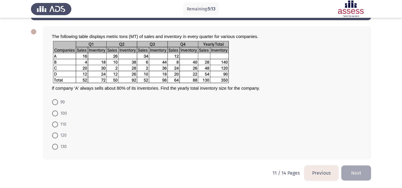
scroll to position [25, 0]
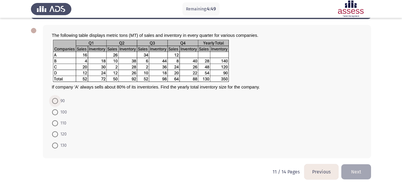
click at [56, 102] on span at bounding box center [55, 101] width 6 height 6
click at [56, 102] on input "90" at bounding box center [55, 101] width 6 height 6
radio input "true"
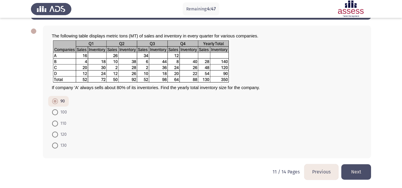
click at [356, 173] on button "Next" at bounding box center [356, 171] width 30 height 15
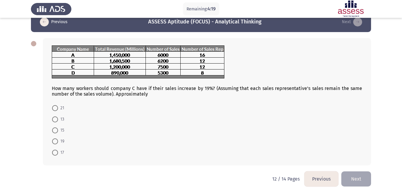
scroll to position [19, 0]
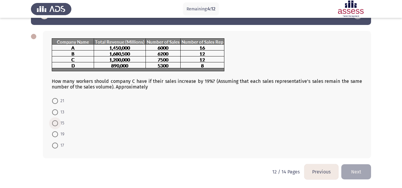
click at [56, 120] on span at bounding box center [55, 123] width 6 height 6
click at [56, 120] on input "15" at bounding box center [55, 123] width 6 height 6
radio input "true"
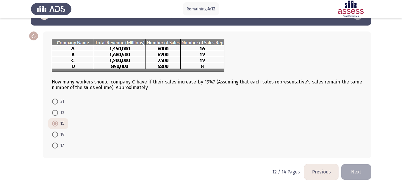
scroll to position [18, 0]
click at [356, 171] on button "Next" at bounding box center [356, 171] width 30 height 15
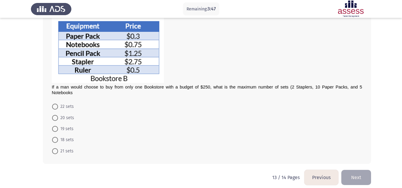
scroll to position [111, 0]
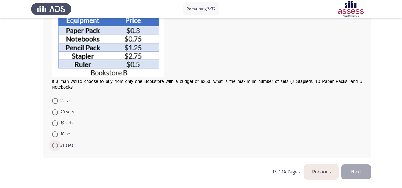
click at [55, 144] on span at bounding box center [55, 146] width 6 height 6
click at [55, 144] on input "21 sets" at bounding box center [55, 146] width 6 height 6
radio input "true"
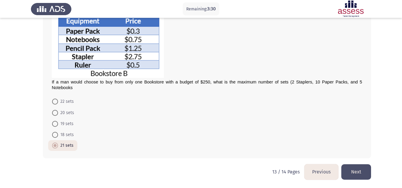
click at [354, 173] on button "Next" at bounding box center [356, 171] width 30 height 15
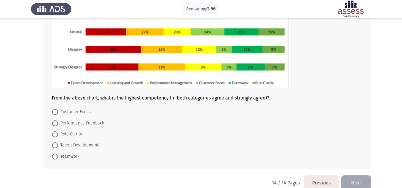
scroll to position [94, 0]
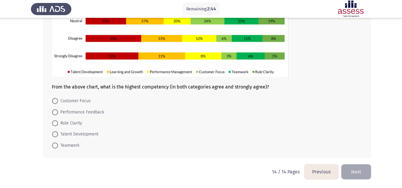
click at [58, 120] on span "Role Clarity" at bounding box center [70, 123] width 24 height 7
click at [58, 120] on input "Role Clarity" at bounding box center [55, 123] width 6 height 6
radio input "true"
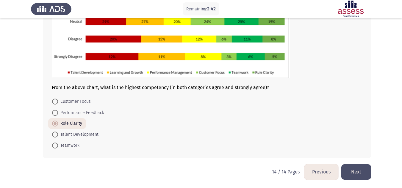
click at [356, 172] on button "Next" at bounding box center [356, 171] width 30 height 15
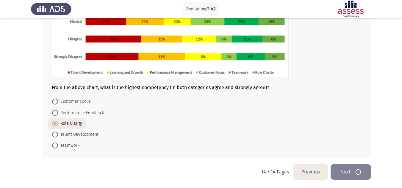
scroll to position [0, 0]
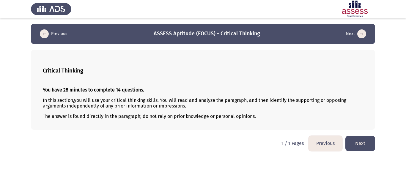
click at [368, 140] on button "Next" at bounding box center [361, 143] width 30 height 15
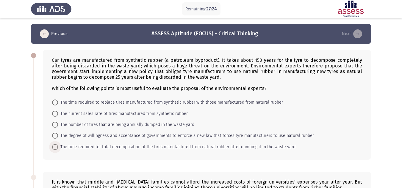
click at [55, 148] on span at bounding box center [55, 147] width 6 height 6
click at [55, 148] on input "The time required for total decomposition of the tires manufactured from natura…" at bounding box center [55, 147] width 6 height 6
radio input "true"
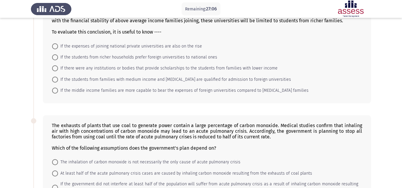
scroll to position [155, 0]
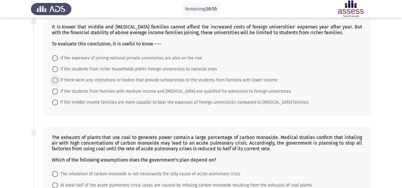
click at [55, 78] on span at bounding box center [55, 80] width 6 height 6
click at [55, 78] on input "If there were any institutions or bodies that provide scholarships to the stude…" at bounding box center [55, 80] width 6 height 6
radio input "true"
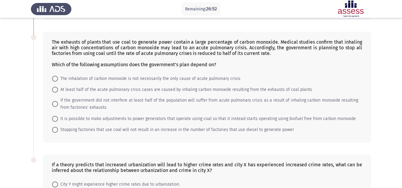
scroll to position [262, 0]
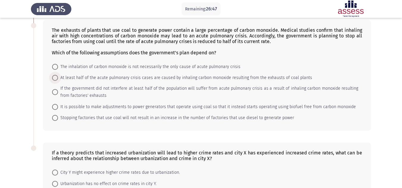
click at [54, 79] on span at bounding box center [55, 78] width 6 height 6
click at [54, 79] on input "At least half of the acute pulmonary crisis cases are caused by inhaling carbon…" at bounding box center [55, 78] width 6 height 6
radio input "true"
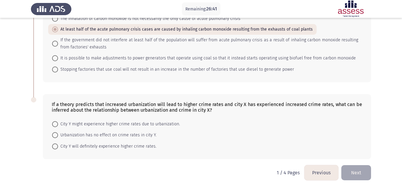
scroll to position [311, 0]
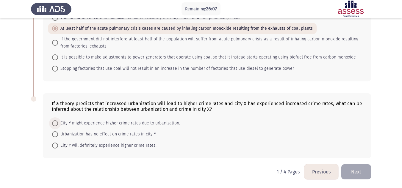
click at [53, 124] on span at bounding box center [55, 123] width 6 height 6
click at [53, 124] on input "City Y might experience higher crime rates due to urbanization." at bounding box center [55, 123] width 6 height 6
radio input "true"
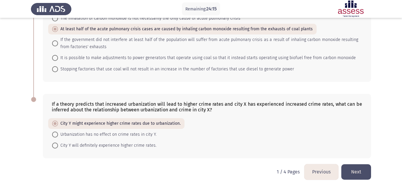
click at [354, 173] on button "Next" at bounding box center [356, 171] width 30 height 15
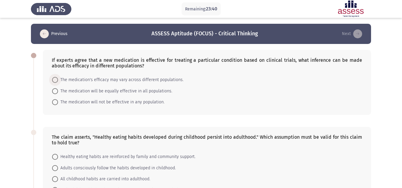
click at [55, 82] on span at bounding box center [55, 80] width 6 height 6
click at [55, 82] on input "The medication's efficacy may vary across different populations." at bounding box center [55, 80] width 6 height 6
radio input "true"
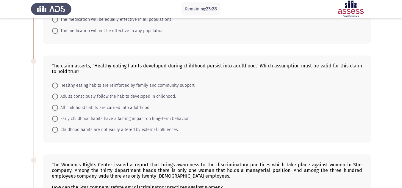
scroll to position [71, 0]
click at [54, 118] on span at bounding box center [55, 119] width 6 height 6
click at [54, 118] on input "Early childhood habits have a lasting impact on long-term behavior." at bounding box center [55, 119] width 6 height 6
radio input "true"
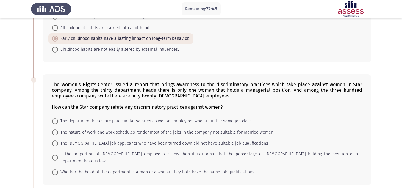
scroll to position [155, 0]
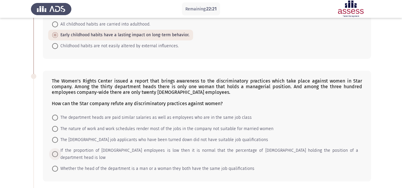
click at [54, 151] on span at bounding box center [55, 154] width 6 height 6
click at [54, 151] on input "If the proportion of female employees is low then it is normal that the percent…" at bounding box center [55, 154] width 6 height 6
radio input "true"
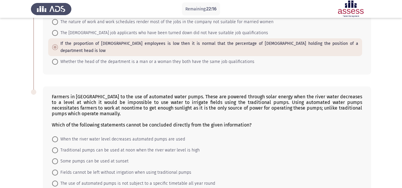
scroll to position [274, 0]
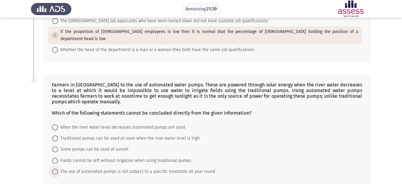
click at [58, 168] on label "The use of automated pumps is not subject to a specific timetable all year round" at bounding box center [133, 171] width 163 height 7
click at [58, 169] on input "The use of automated pumps is not subject to a specific timetable all year round" at bounding box center [55, 172] width 6 height 6
radio input "true"
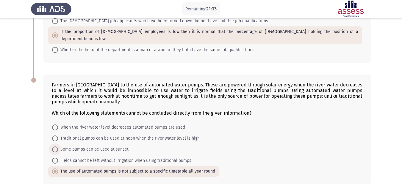
click at [57, 147] on span at bounding box center [55, 150] width 6 height 6
click at [57, 147] on input "Some pumps can be used at sunset" at bounding box center [55, 150] width 6 height 6
radio input "true"
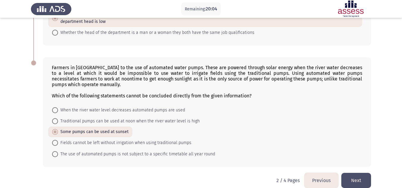
scroll to position [292, 0]
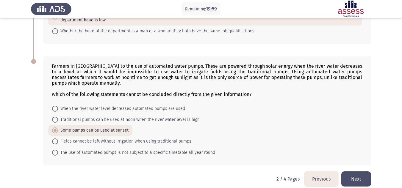
click at [359, 173] on button "Next" at bounding box center [356, 179] width 30 height 15
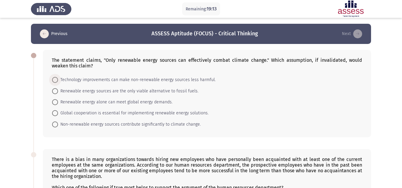
click at [53, 83] on span at bounding box center [55, 80] width 6 height 6
click at [53, 83] on input "Technology improvements can make non-renewable energy sources less harmful." at bounding box center [55, 80] width 6 height 6
radio input "true"
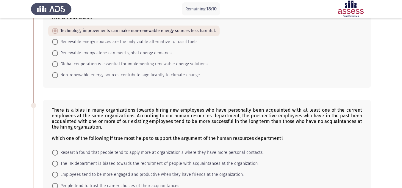
scroll to position [44, 0]
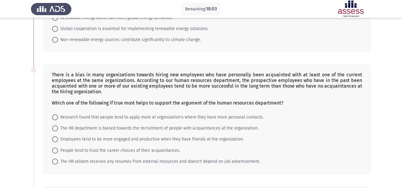
scroll to position [91, 0]
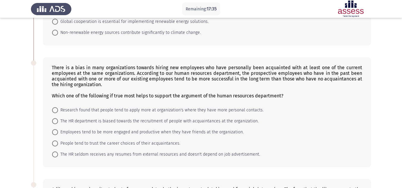
click at [59, 142] on span "People tend to trust the career choices of their acquaintances." at bounding box center [119, 143] width 122 height 7
click at [58, 142] on input "People tend to trust the career choices of their acquaintances." at bounding box center [55, 144] width 6 height 6
radio input "true"
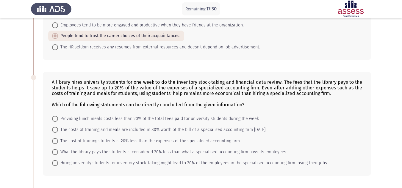
scroll to position [210, 0]
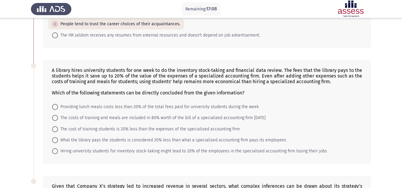
click at [56, 117] on span at bounding box center [55, 118] width 6 height 6
click at [56, 117] on input "The costs of training and meals are included in 80% worth of the bill of a spec…" at bounding box center [55, 118] width 6 height 6
radio input "true"
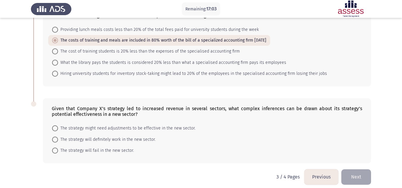
scroll to position [293, 0]
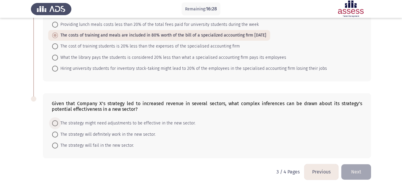
click at [58, 123] on span "The strategy might need adjustments to be effective in the new sector." at bounding box center [126, 123] width 137 height 7
click at [58, 123] on input "The strategy might need adjustments to be effective in the new sector." at bounding box center [55, 123] width 6 height 6
radio input "true"
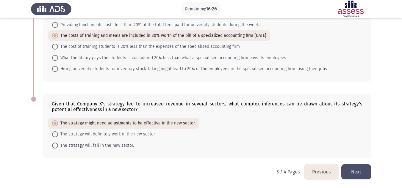
click at [362, 177] on button "Next" at bounding box center [356, 171] width 30 height 15
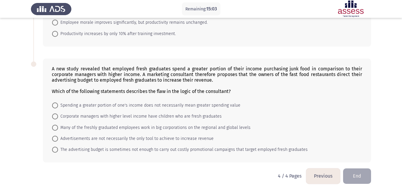
scroll to position [95, 0]
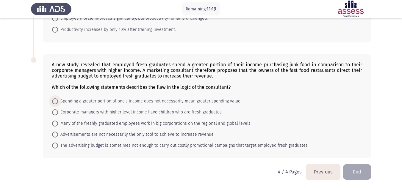
click at [56, 102] on span at bounding box center [55, 101] width 6 height 6
click at [56, 102] on input "Spending a greater portion of one's income does not necessarily mean greater sp…" at bounding box center [55, 101] width 6 height 6
radio input "true"
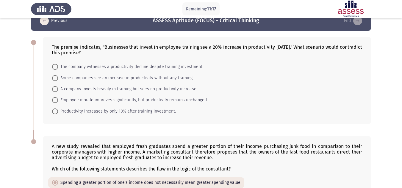
scroll to position [0, 0]
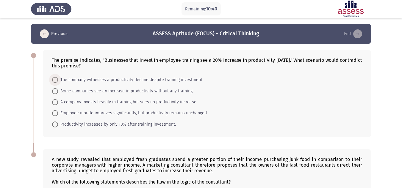
click at [57, 79] on span at bounding box center [55, 80] width 6 height 6
click at [57, 79] on input "The company witnesses a productivity decline despite training investment." at bounding box center [55, 80] width 6 height 6
radio input "true"
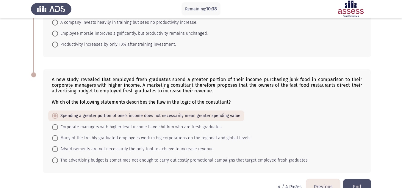
scroll to position [94, 0]
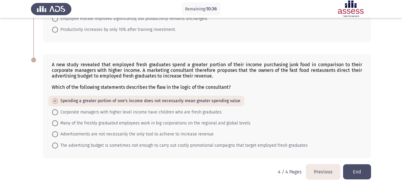
click at [354, 175] on button "End" at bounding box center [357, 171] width 28 height 15
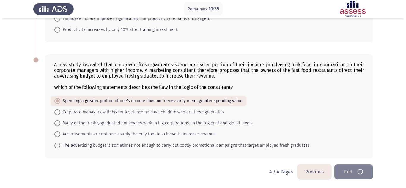
scroll to position [0, 0]
